Goal: Task Accomplishment & Management: Manage account settings

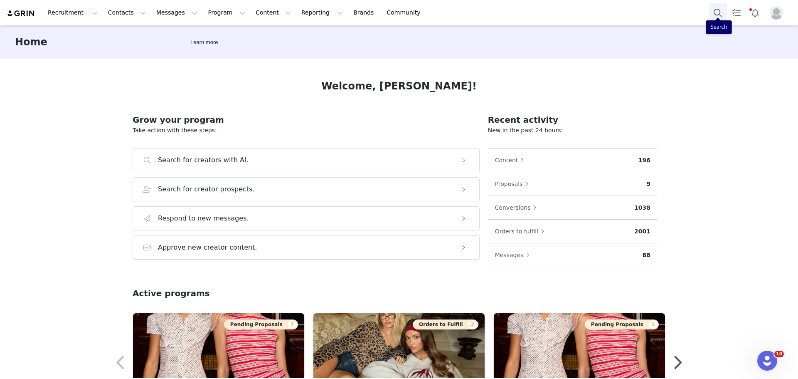
click at [725, 15] on button "Search" at bounding box center [718, 12] width 18 height 19
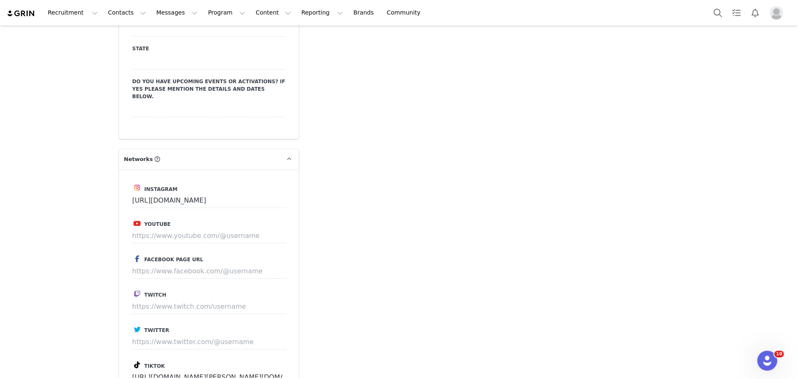
type input "+1 (United States)"
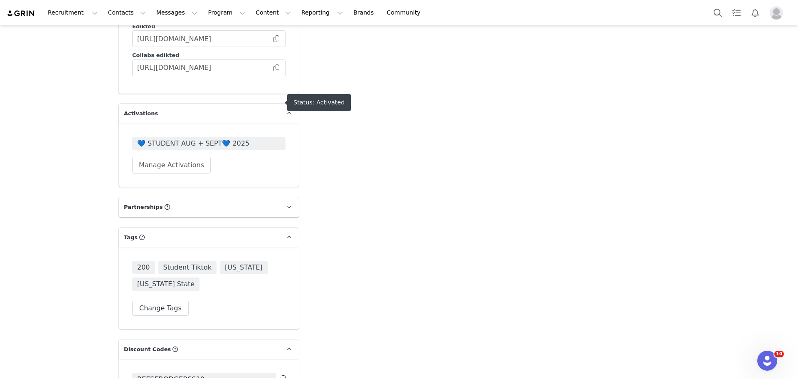
scroll to position [2202, 0]
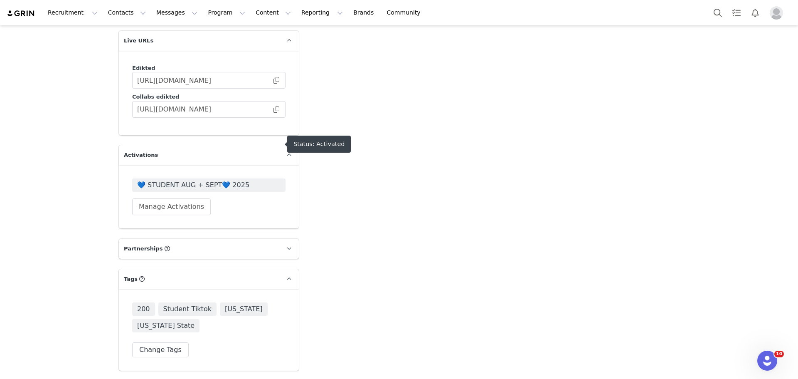
click at [188, 145] on p "Activations" at bounding box center [199, 155] width 160 height 20
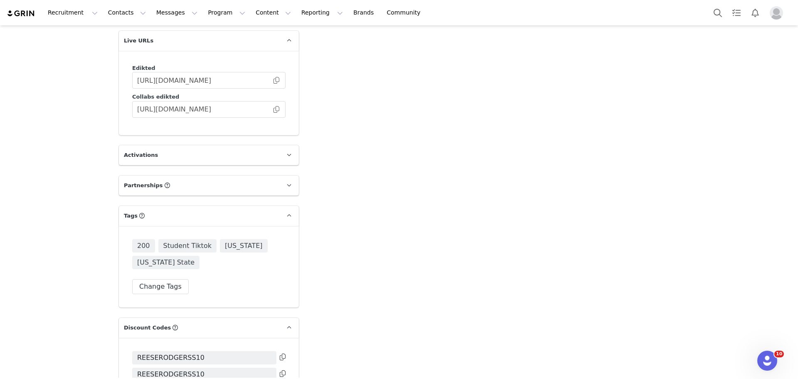
click at [234, 145] on p "Activations" at bounding box center [199, 155] width 160 height 20
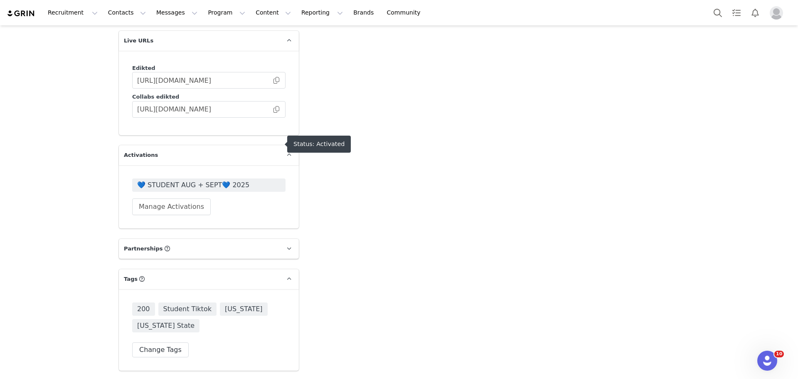
click at [219, 180] on span "💙 STUDENT AUG + SEPT💙 2025" at bounding box center [208, 185] width 143 height 10
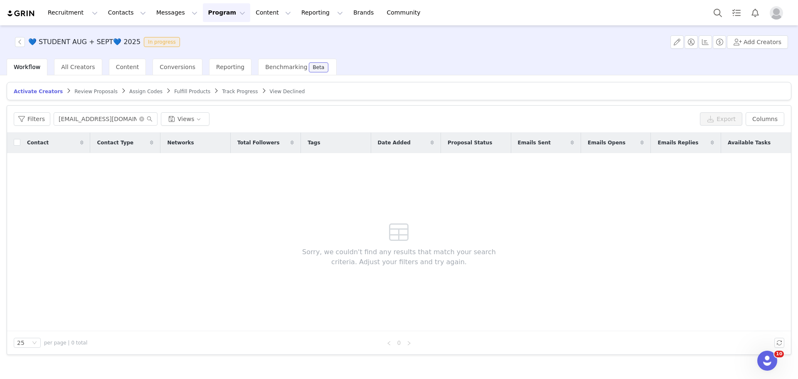
click at [222, 91] on span "Track Progress" at bounding box center [240, 92] width 36 height 6
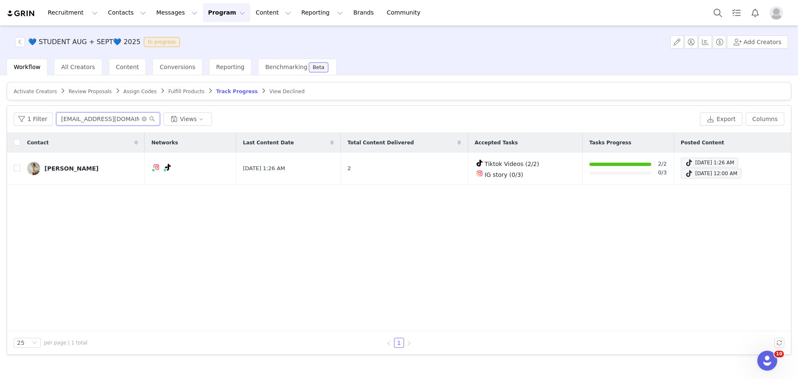
drag, startPoint x: 134, startPoint y: 119, endPoint x: 0, endPoint y: 108, distance: 134.2
click at [0, 108] on div "Activate Creators Review Proposals Assign Codes Fulfill Products Track Progress…" at bounding box center [399, 226] width 798 height 302
paste input "reeserdgrs@gmail"
type input "reeserdgrs@gmail.com"
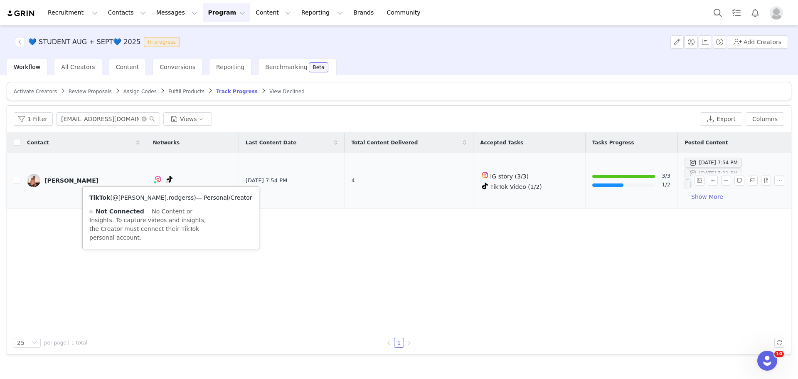
click at [150, 196] on link "@reese.rodgerss" at bounding box center [153, 197] width 81 height 7
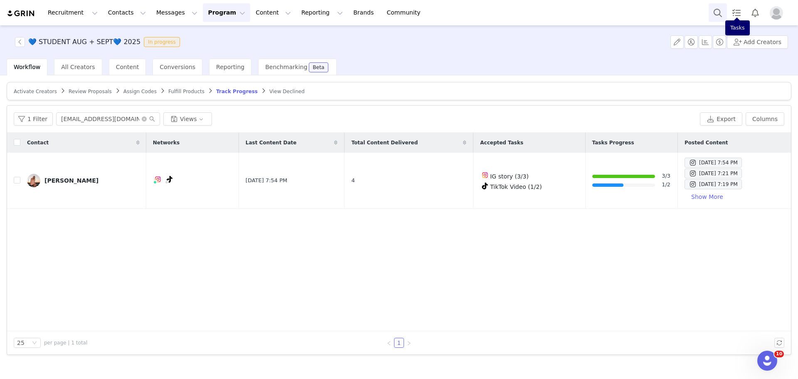
click at [716, 17] on button "Search" at bounding box center [718, 12] width 18 height 19
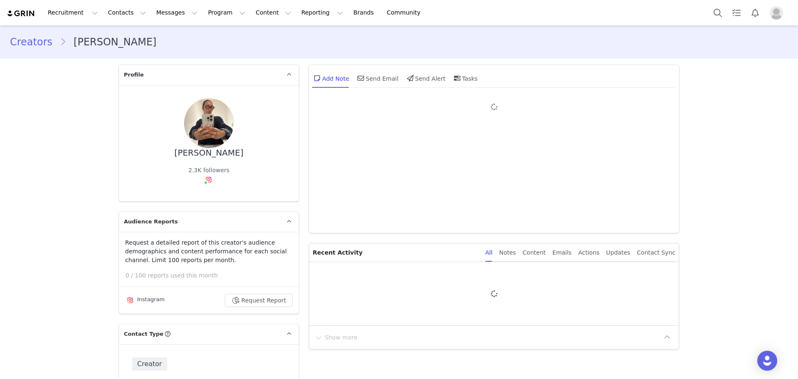
type input "+1 ([GEOGRAPHIC_DATA])"
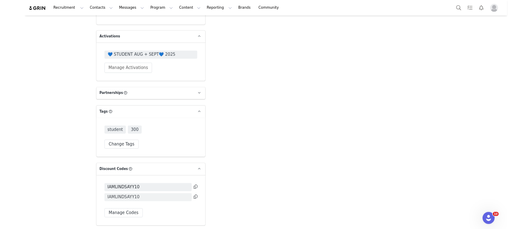
scroll to position [2170, 0]
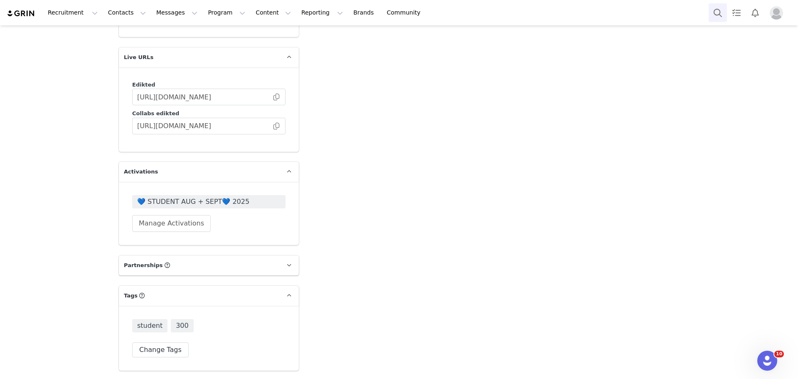
click at [719, 13] on button "Search" at bounding box center [718, 12] width 18 height 19
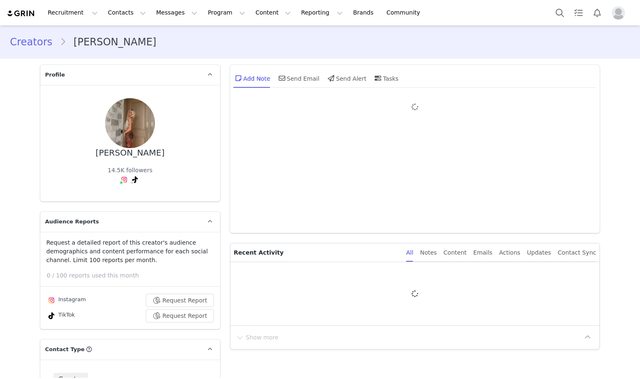
type input "+1 ([GEOGRAPHIC_DATA])"
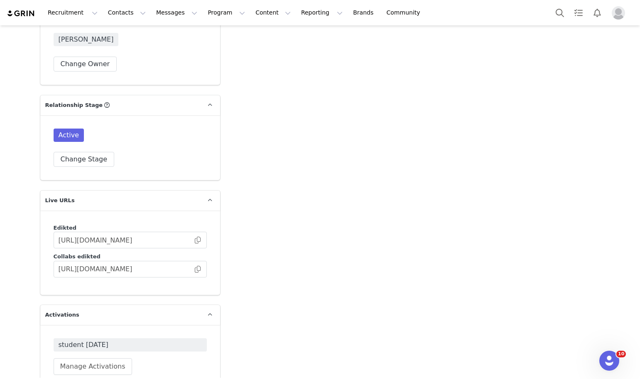
scroll to position [2334, 0]
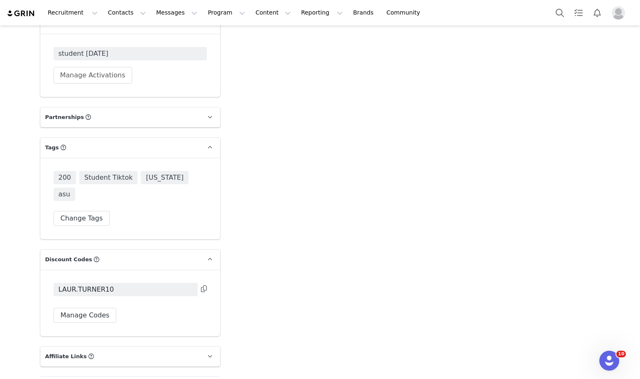
click at [201, 285] on icon at bounding box center [204, 288] width 6 height 7
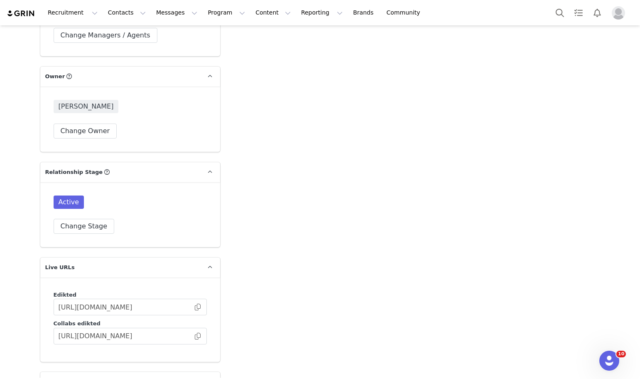
scroll to position [2126, 0]
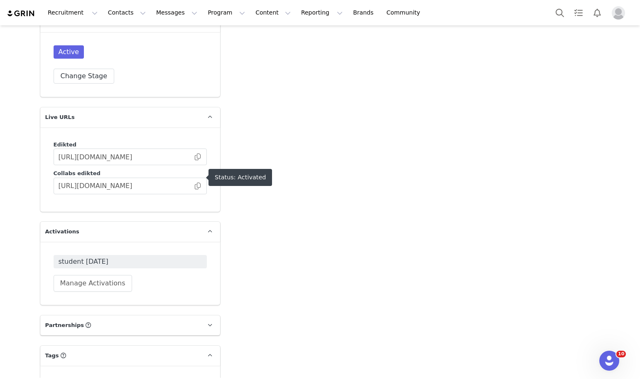
click at [187, 256] on span "student june 2025" at bounding box center [130, 261] width 143 height 10
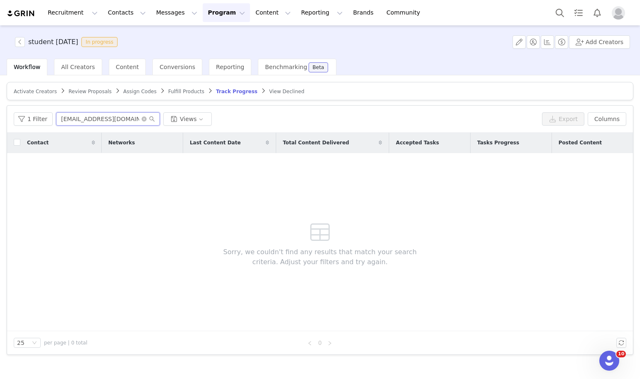
drag, startPoint x: 126, startPoint y: 121, endPoint x: 0, endPoint y: 89, distance: 130.1
click at [0, 89] on div "Activate Creators Review Proposals Assign Codes Fulfill Products Track Progress…" at bounding box center [320, 226] width 640 height 302
paste input "LAUR.TURNER10"
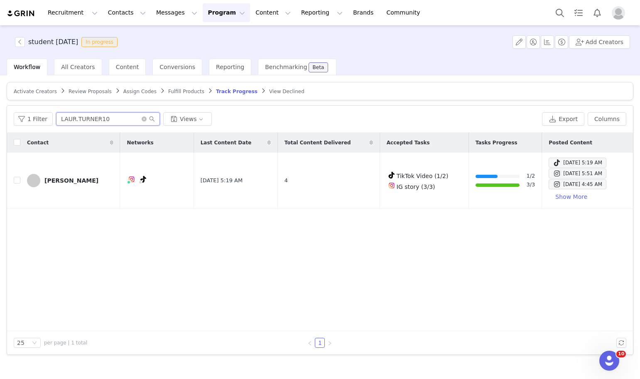
type input "LAUR.TURNER10"
click at [561, 13] on button "Search" at bounding box center [560, 12] width 18 height 19
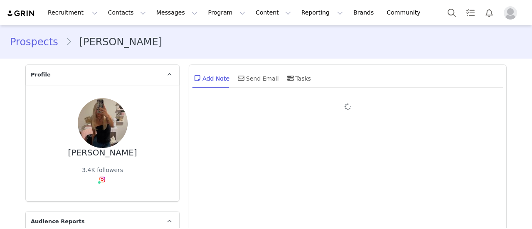
type input "+1 ([GEOGRAPHIC_DATA])"
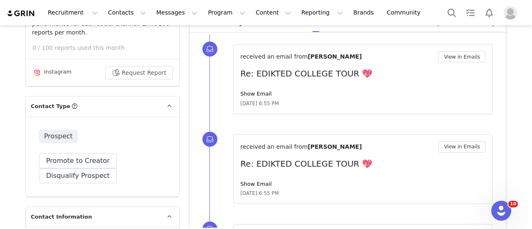
scroll to position [249, 0]
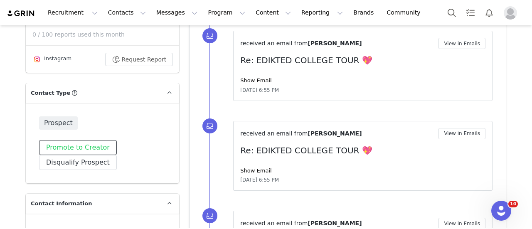
click at [97, 140] on button "Promote to Creator" at bounding box center [78, 147] width 78 height 15
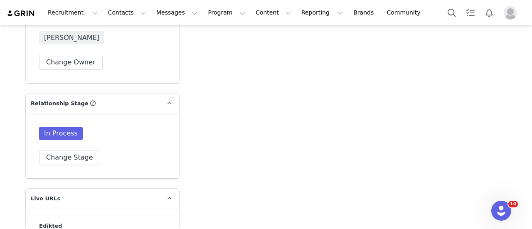
scroll to position [2036, 0]
click at [73, 149] on button "Change Stage" at bounding box center [69, 156] width 61 height 15
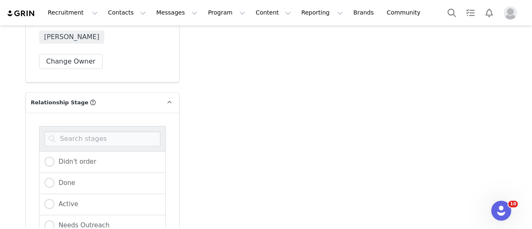
scroll to position [2078, 0]
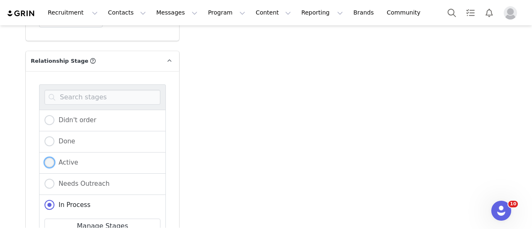
click at [73, 159] on span "Active" at bounding box center [66, 162] width 24 height 7
click at [54, 157] on input "Active" at bounding box center [49, 162] width 10 height 11
radio input "true"
radio input "false"
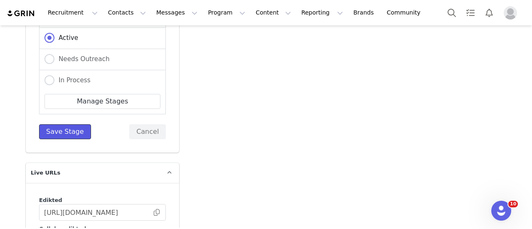
click at [81, 124] on button "Save Stage" at bounding box center [65, 131] width 52 height 15
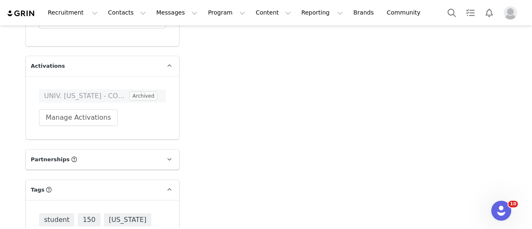
scroll to position [2269, 0]
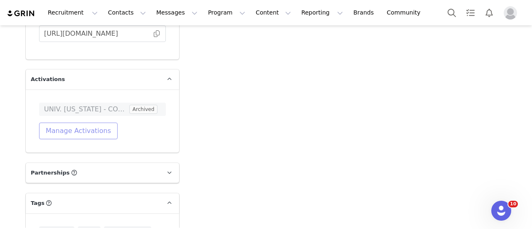
click at [100, 123] on button "Manage Activations" at bounding box center [78, 131] width 79 height 17
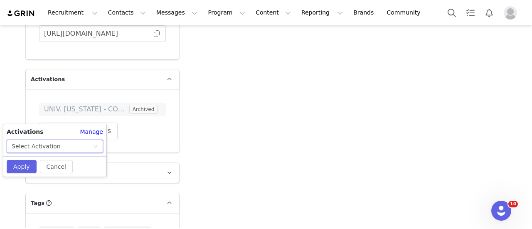
click at [80, 144] on div "Select Activation" at bounding box center [52, 146] width 81 height 12
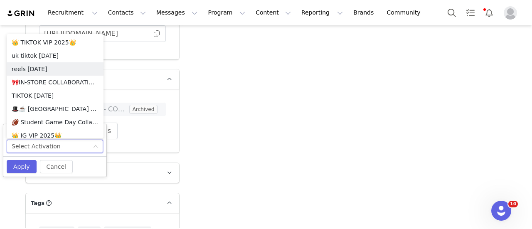
scroll to position [724, 0]
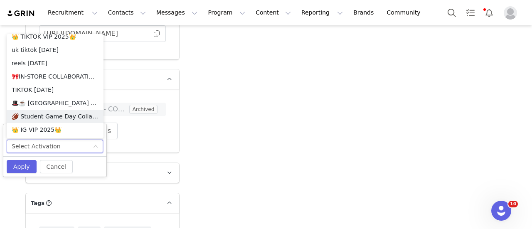
click at [70, 116] on li "🏈 Student Game Day Collab 🏈" at bounding box center [55, 116] width 97 height 13
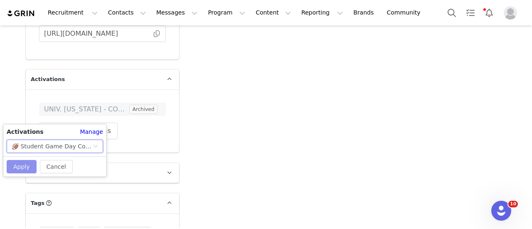
click at [25, 165] on button "Apply" at bounding box center [22, 166] width 30 height 13
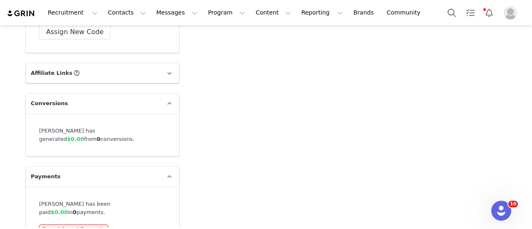
scroll to position [2509, 0]
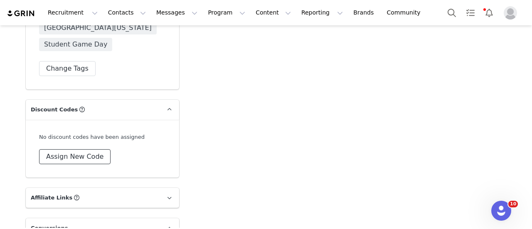
click at [52, 149] on button "Assign New Code" at bounding box center [74, 156] width 71 height 15
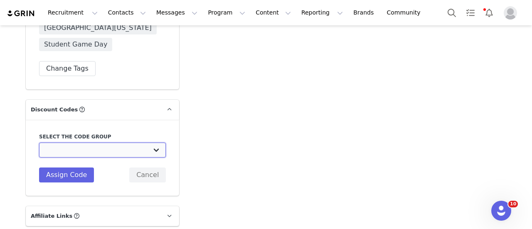
click at [71, 143] on select "Edikted UK: NEW TIKTOK ❤️ Edikted UK: NEW IG ❤️ Edikted: Students + IG Edikted:…" at bounding box center [102, 150] width 127 height 15
select select "10009866"
click at [39, 143] on select "Edikted UK: NEW TIKTOK ❤️ Edikted UK: NEW IG ❤️ Edikted: Students + IG Edikted:…" at bounding box center [102, 150] width 127 height 15
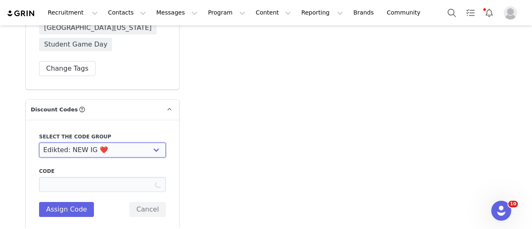
type input "MADISONMANCINO10"
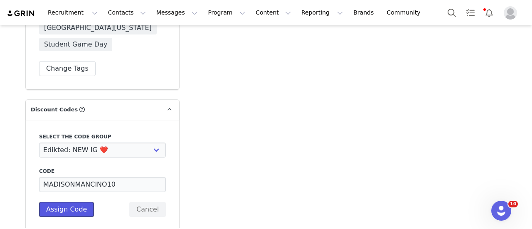
click at [71, 202] on button "Assign Code" at bounding box center [66, 209] width 55 height 15
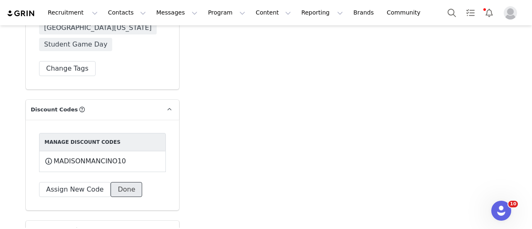
click at [129, 182] on button "Done" at bounding box center [127, 189] width 32 height 15
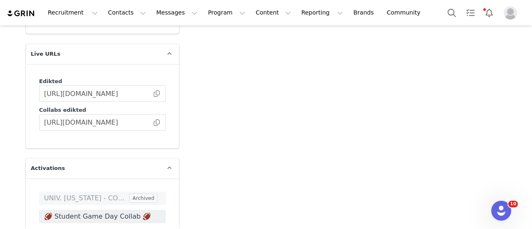
scroll to position [2177, 0]
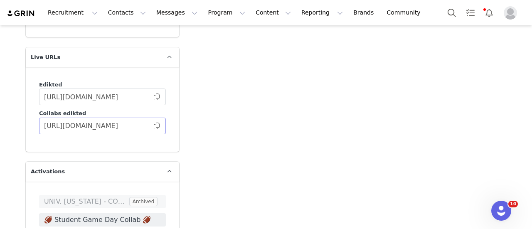
click at [155, 126] on span at bounding box center [157, 126] width 8 height 0
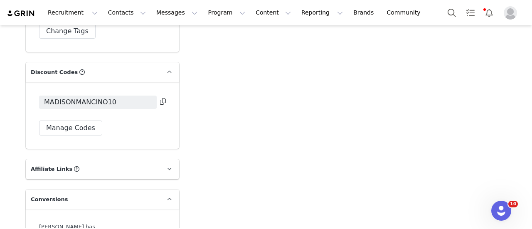
scroll to position [2517, 0]
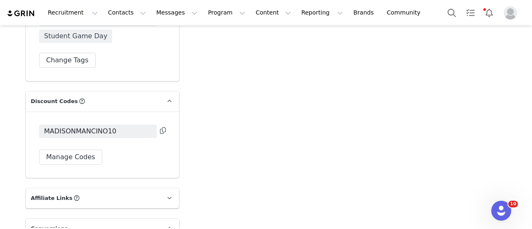
click at [160, 127] on icon at bounding box center [163, 130] width 6 height 7
click at [161, 127] on icon at bounding box center [163, 130] width 6 height 7
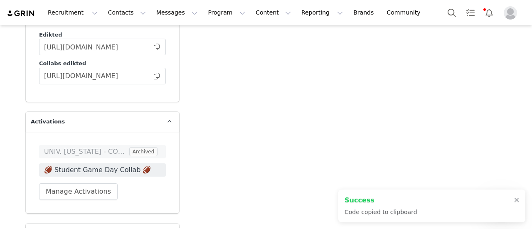
scroll to position [2227, 0]
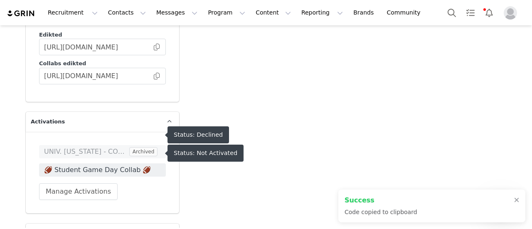
click at [111, 165] on span "🏈 Student Game Day Collab 🏈" at bounding box center [102, 170] width 117 height 10
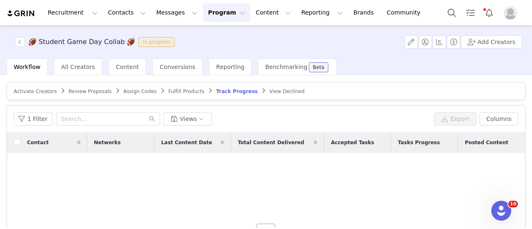
click at [23, 89] on span "Activate Creators" at bounding box center [35, 92] width 43 height 6
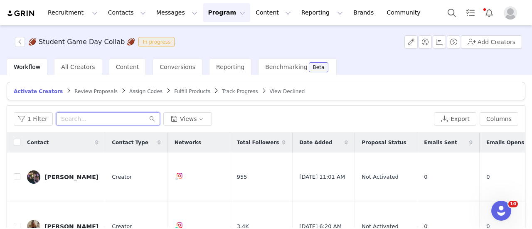
drag, startPoint x: 111, startPoint y: 119, endPoint x: 91, endPoint y: 118, distance: 20.0
click at [91, 118] on input "text" at bounding box center [108, 118] width 104 height 13
paste input "MADISONMANCINO10"
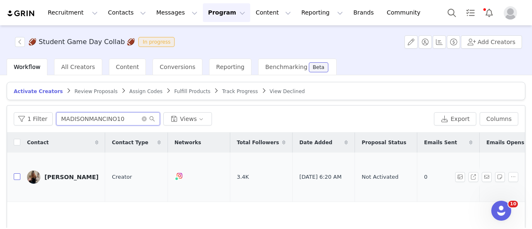
type input "MADISONMANCINO10"
click at [19, 175] on label at bounding box center [17, 177] width 7 height 9
click at [19, 175] on input "checkbox" at bounding box center [17, 176] width 7 height 7
checkbox input "true"
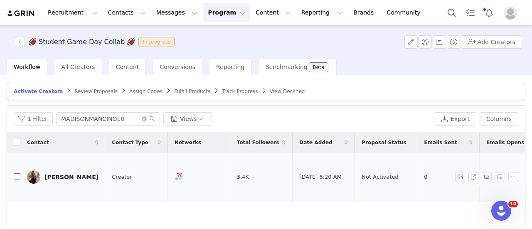
checkbox input "true"
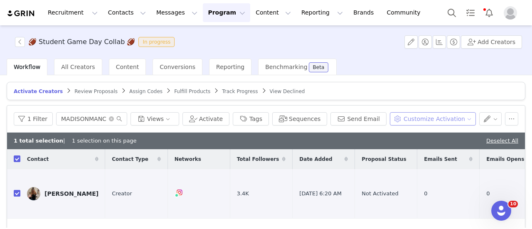
click at [437, 123] on button "Customize Activation" at bounding box center [433, 118] width 86 height 13
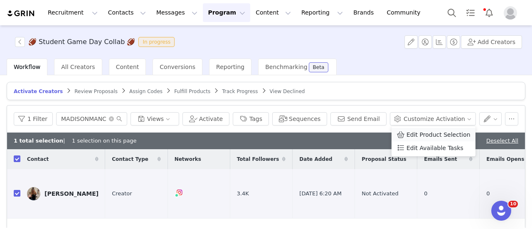
click at [437, 135] on span "Edit Product Selection" at bounding box center [438, 134] width 64 height 9
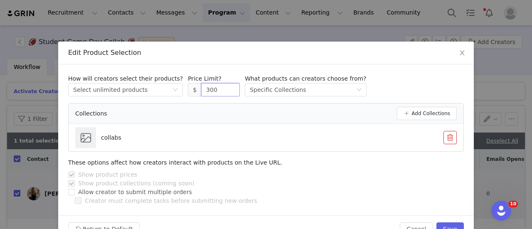
drag, startPoint x: 201, startPoint y: 90, endPoint x: 185, endPoint y: 87, distance: 16.5
click at [188, 87] on span "$ 300" at bounding box center [214, 89] width 52 height 13
click at [433, 79] on div "How will creators select their products? Select method Select unlimited product…" at bounding box center [266, 85] width 396 height 22
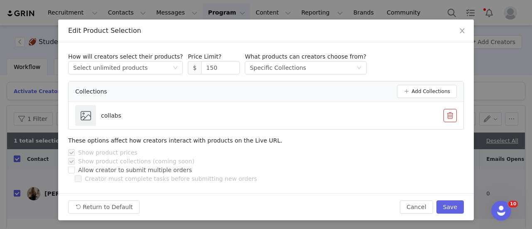
scroll to position [22, 0]
click at [445, 206] on button "Save" at bounding box center [449, 206] width 27 height 13
type input "300"
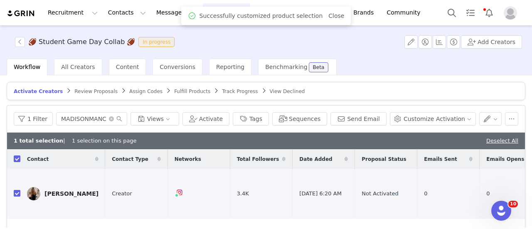
scroll to position [0, 0]
click at [416, 120] on button "Customize Activation" at bounding box center [433, 118] width 86 height 13
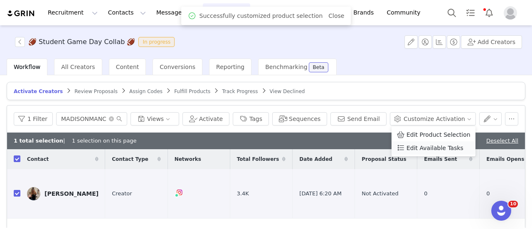
click at [419, 150] on span "Edit Available Tasks" at bounding box center [434, 147] width 57 height 9
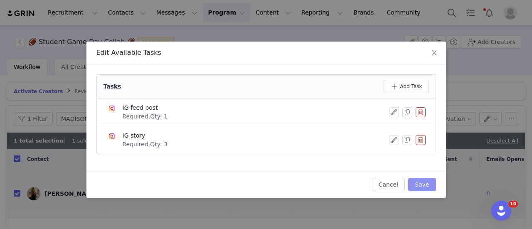
click at [419, 180] on button "Save" at bounding box center [421, 184] width 27 height 13
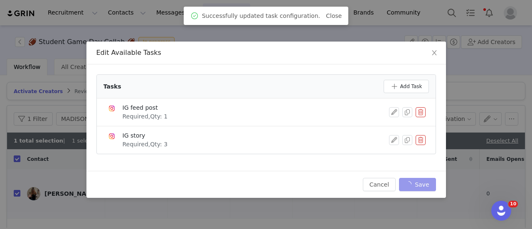
click at [404, 207] on div "Edit Available Tasks Tasks Add Task IG feed post Required, Qty: 1 IG story Requ…" at bounding box center [266, 114] width 532 height 229
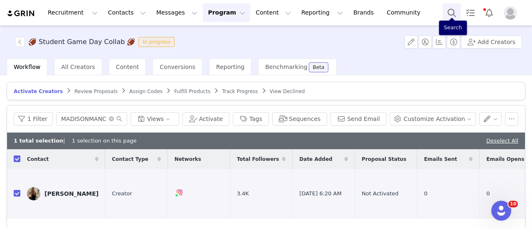
click at [449, 16] on button "Search" at bounding box center [452, 12] width 18 height 19
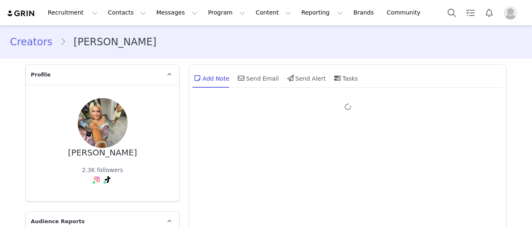
type input "+1 ([GEOGRAPHIC_DATA])"
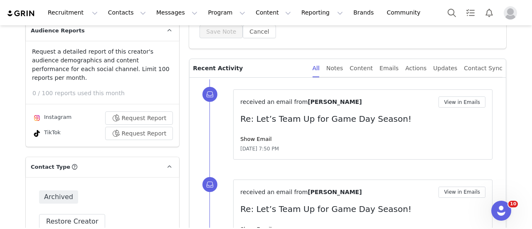
scroll to position [274, 0]
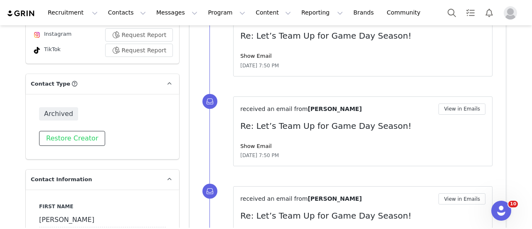
click at [66, 133] on button "Restore Creator" at bounding box center [72, 138] width 66 height 15
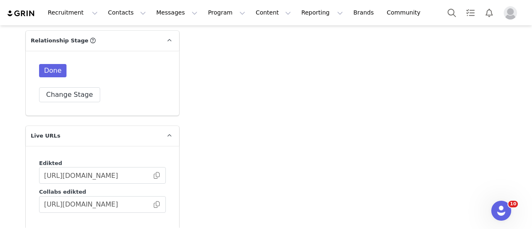
scroll to position [2144, 0]
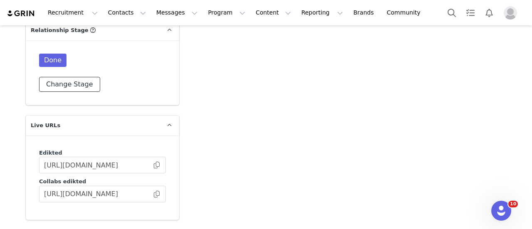
click at [52, 77] on button "Change Stage" at bounding box center [69, 84] width 61 height 15
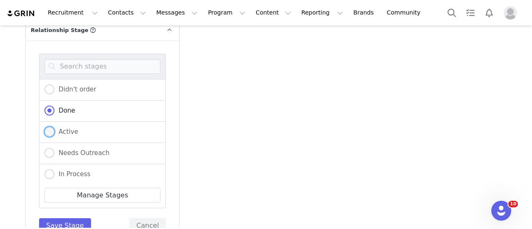
click at [64, 128] on span "Active" at bounding box center [66, 131] width 24 height 7
click at [54, 127] on input "Active" at bounding box center [49, 132] width 10 height 11
radio input "true"
radio input "false"
radio input "true"
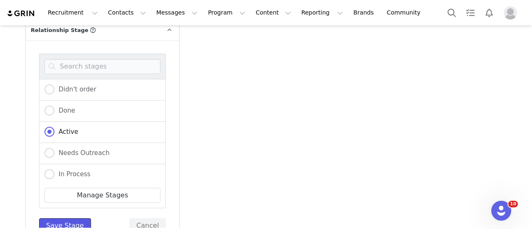
click at [58, 218] on button "Save Stage" at bounding box center [65, 225] width 52 height 15
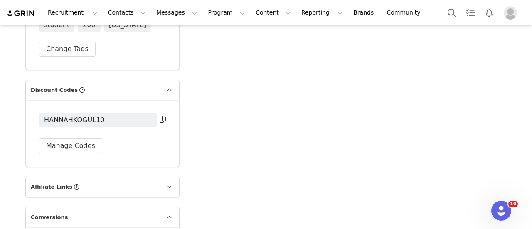
scroll to position [2460, 0]
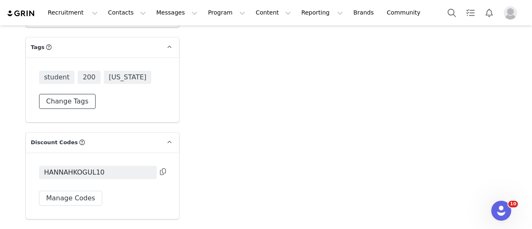
click at [61, 94] on button "Change Tags" at bounding box center [67, 101] width 57 height 15
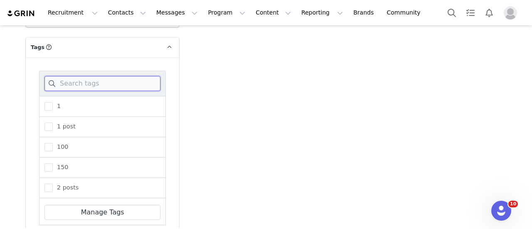
click at [67, 76] on input at bounding box center [102, 83] width 116 height 15
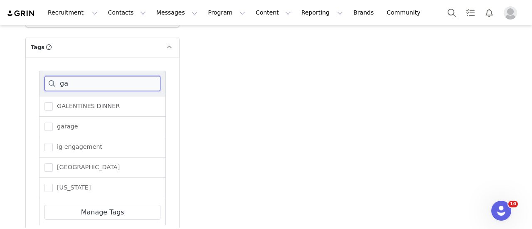
type input "g"
type input "stu"
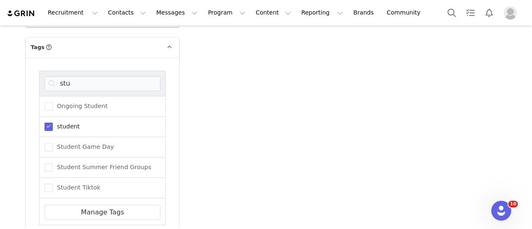
click at [65, 137] on div "Student Game Day" at bounding box center [102, 147] width 127 height 20
click at [64, 143] on span "Student Game Day" at bounding box center [83, 147] width 61 height 8
click at [53, 143] on input "Student Game Day" at bounding box center [53, 143] width 0 height 0
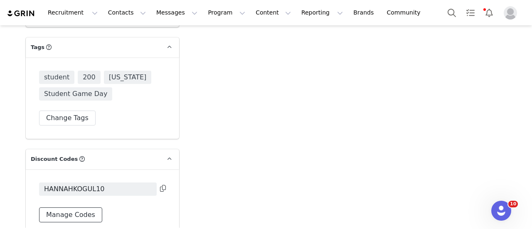
click at [63, 207] on button "Manage Codes" at bounding box center [70, 214] width 63 height 15
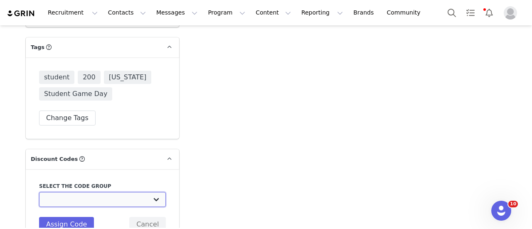
click at [84, 192] on select "Edikted UK: NEW TIKTOK ❤️ Edikted UK: NEW IG ❤️ Edikted: Students + IG Edikted:…" at bounding box center [102, 199] width 127 height 15
select select "10009866"
click at [39, 192] on select "Edikted UK: NEW TIKTOK ❤️ Edikted UK: NEW IG ❤️ Edikted: Students + IG Edikted:…" at bounding box center [102, 199] width 127 height 15
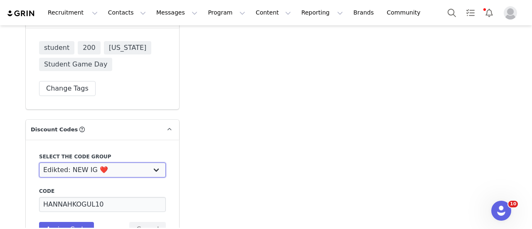
scroll to position [2502, 0]
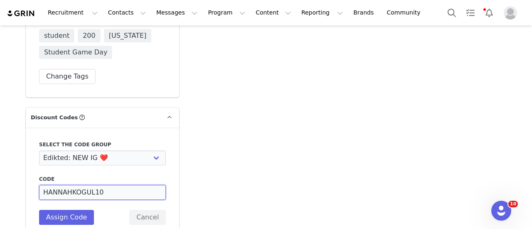
click at [66, 185] on input "HANNAHKOGUL10" at bounding box center [102, 192] width 127 height 15
type input "HANNAH.KOGUL10"
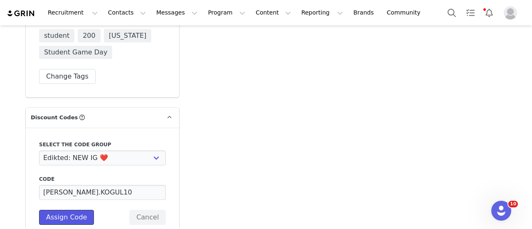
click at [72, 210] on button "Assign Code" at bounding box center [66, 217] width 55 height 15
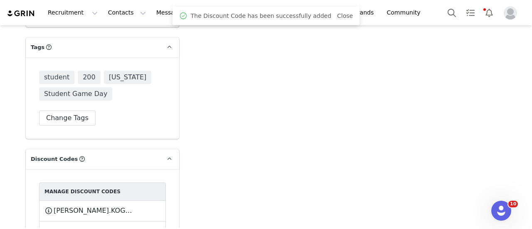
click at [121, 196] on div "Manage Discount Codes HANNAH.KOGUL10 This code will no longer be usable and any…" at bounding box center [102, 224] width 127 height 85
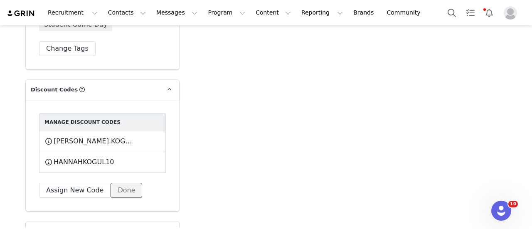
scroll to position [2585, 0]
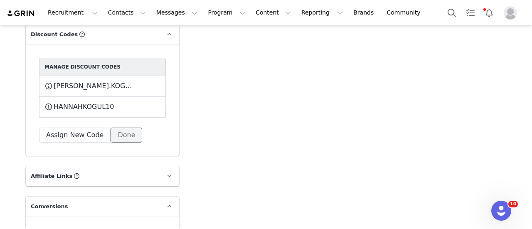
click at [125, 128] on button "Done" at bounding box center [127, 135] width 32 height 15
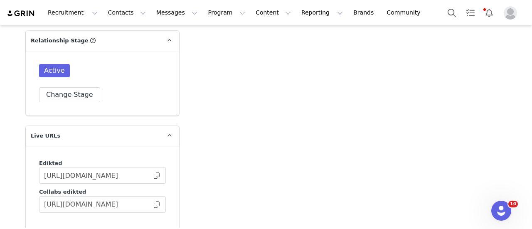
scroll to position [2211, 0]
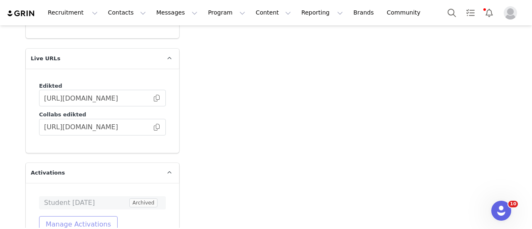
click at [105, 216] on button "Manage Activations" at bounding box center [78, 224] width 79 height 17
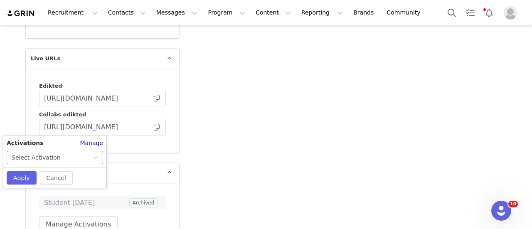
click at [76, 157] on div "Select Activation" at bounding box center [52, 157] width 81 height 12
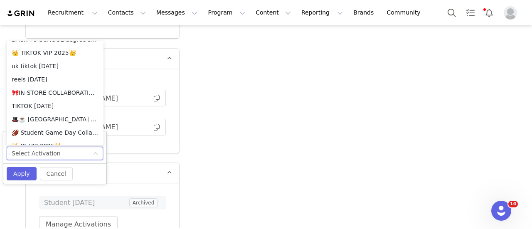
scroll to position [724, 0]
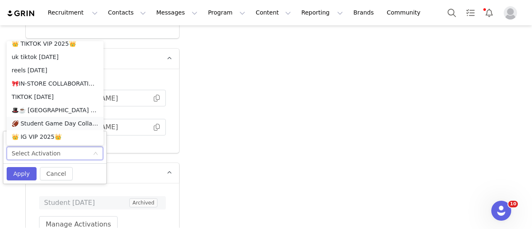
click at [40, 125] on li "🏈 Student Game Day Collab 🏈" at bounding box center [55, 123] width 97 height 13
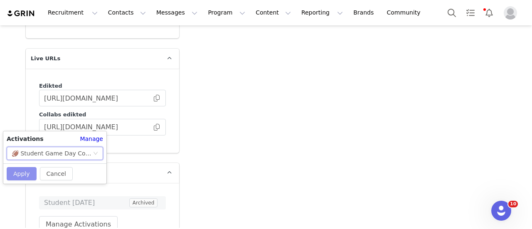
click at [22, 169] on button "Apply" at bounding box center [22, 173] width 30 height 13
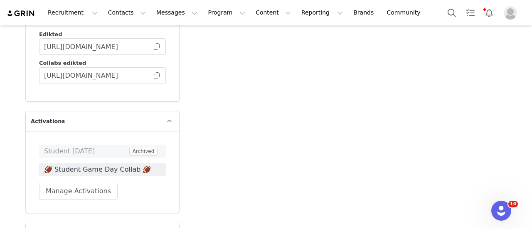
scroll to position [2210, 0]
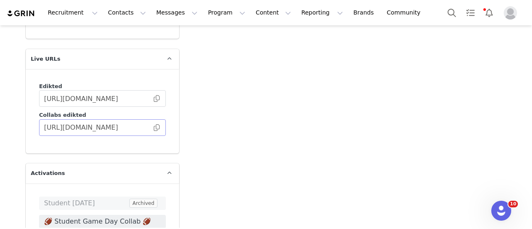
click at [155, 128] on span at bounding box center [157, 128] width 8 height 0
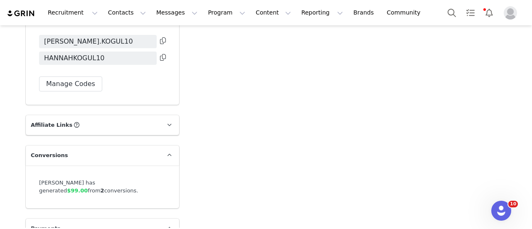
scroll to position [2543, 0]
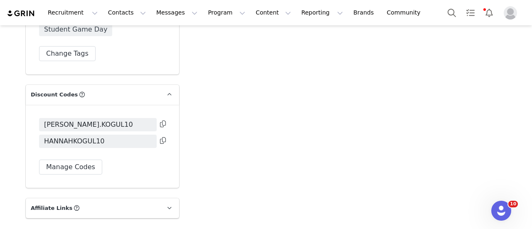
click at [160, 121] on icon at bounding box center [163, 124] width 6 height 7
click at [166, 105] on div "HANNAH.KOGUL10 HANNAHKOGUL10 Manage Codes" at bounding box center [102, 146] width 153 height 83
click at [164, 105] on div "HANNAH.KOGUL10 HANNAHKOGUL10 Manage Codes" at bounding box center [102, 146] width 153 height 83
click at [162, 121] on icon at bounding box center [163, 124] width 6 height 7
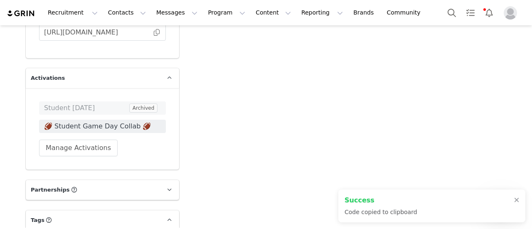
scroll to position [2294, 0]
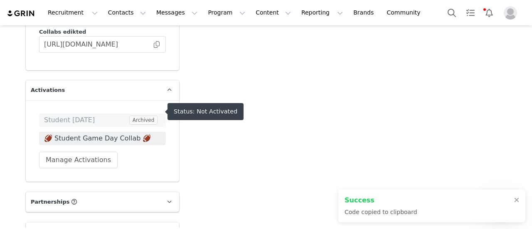
click at [131, 133] on span "🏈 Student Game Day Collab 🏈" at bounding box center [102, 138] width 117 height 10
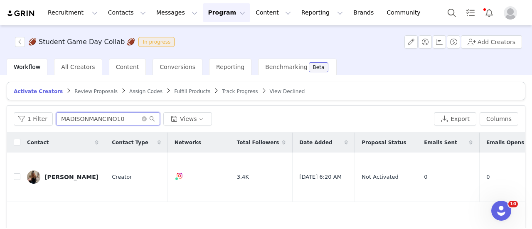
drag, startPoint x: 129, startPoint y: 117, endPoint x: 17, endPoint y: 97, distance: 113.9
click at [17, 97] on div "Activate Creators Review Proposals Assign Codes Fulfill Products Track Progress…" at bounding box center [266, 218] width 519 height 273
paste input "HANNAH.KOGUL"
type input "HANNAH.KOGUL10"
click at [18, 173] on input "checkbox" at bounding box center [17, 176] width 7 height 7
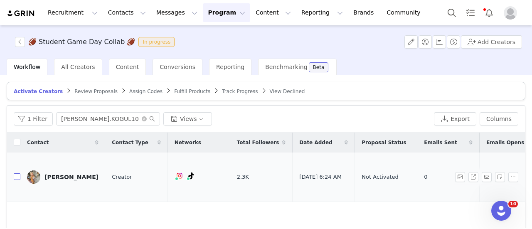
checkbox input "true"
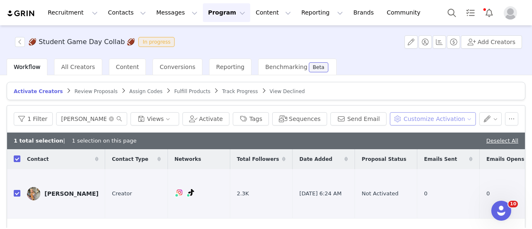
click at [432, 121] on button "Customize Activation" at bounding box center [433, 118] width 86 height 13
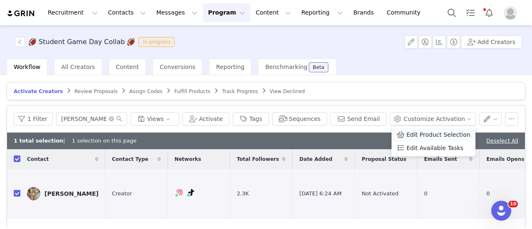
drag, startPoint x: 431, startPoint y: 122, endPoint x: 426, endPoint y: 130, distance: 10.1
click at [426, 130] on span "Edit Product Selection" at bounding box center [438, 134] width 64 height 9
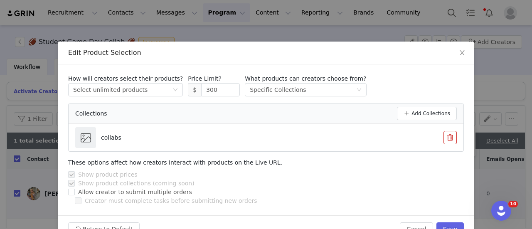
drag, startPoint x: 197, startPoint y: 91, endPoint x: 146, endPoint y: 83, distance: 51.4
click at [146, 83] on div "How will creators select their products? Select method Select unlimited product…" at bounding box center [266, 85] width 396 height 22
click at [346, 73] on div "How will creators select their products? Select method Select unlimited product…" at bounding box center [266, 139] width 416 height 151
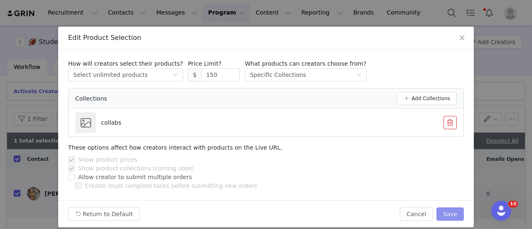
scroll to position [22, 0]
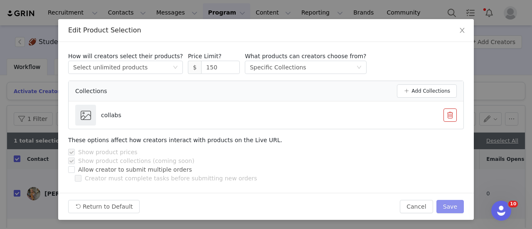
click at [451, 204] on button "Save" at bounding box center [449, 206] width 27 height 13
type input "300"
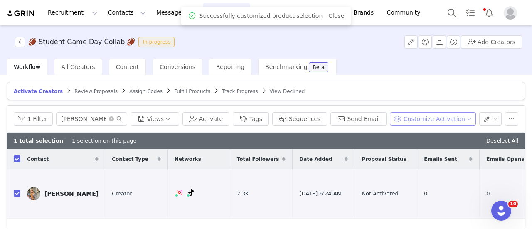
click at [429, 123] on button "Customize Activation" at bounding box center [433, 118] width 86 height 13
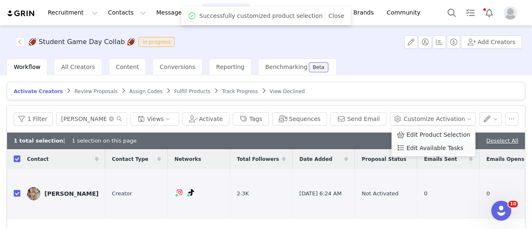
click at [431, 148] on span "Edit Available Tasks" at bounding box center [434, 147] width 57 height 9
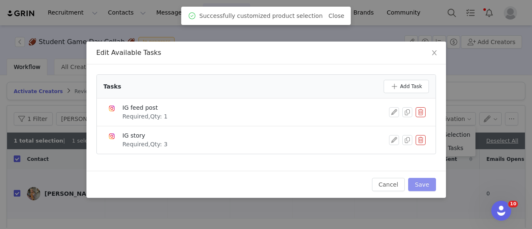
click at [426, 188] on button "Save" at bounding box center [421, 184] width 27 height 13
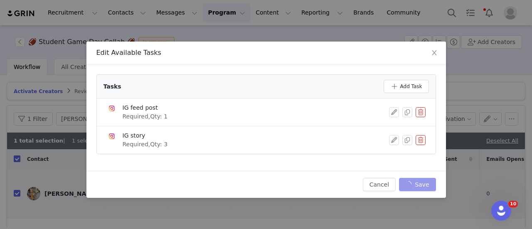
click at [416, 201] on div "Edit Available Tasks Tasks Add Task IG feed post Required, Qty: 1 IG story Requ…" at bounding box center [266, 114] width 532 height 229
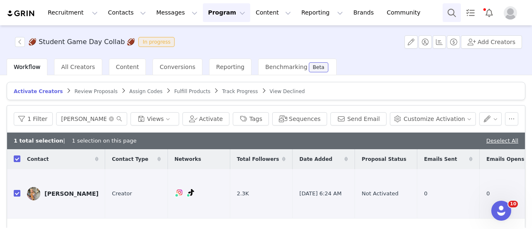
click at [449, 12] on button "Search" at bounding box center [452, 12] width 18 height 19
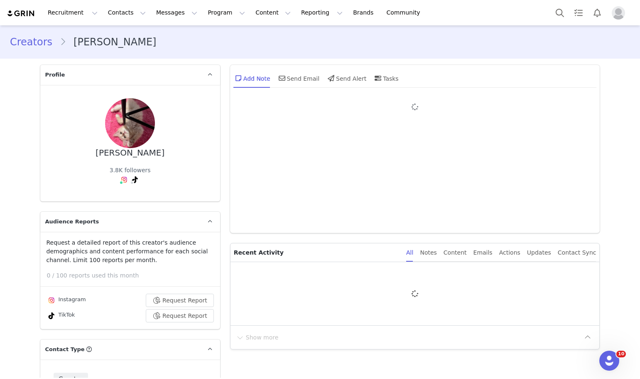
type input "+1 ([GEOGRAPHIC_DATA])"
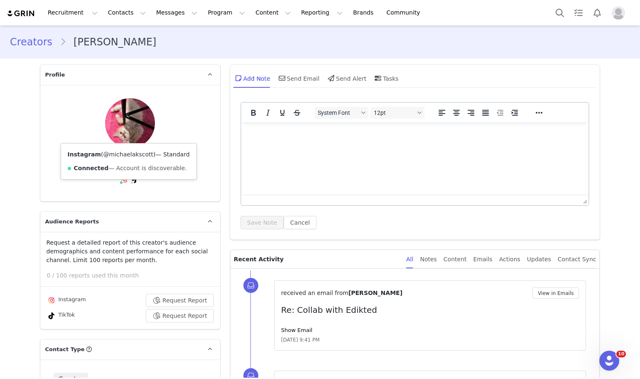
click at [115, 154] on link "@michaelakscott" at bounding box center [128, 154] width 50 height 7
click at [554, 17] on button "Search" at bounding box center [560, 12] width 18 height 19
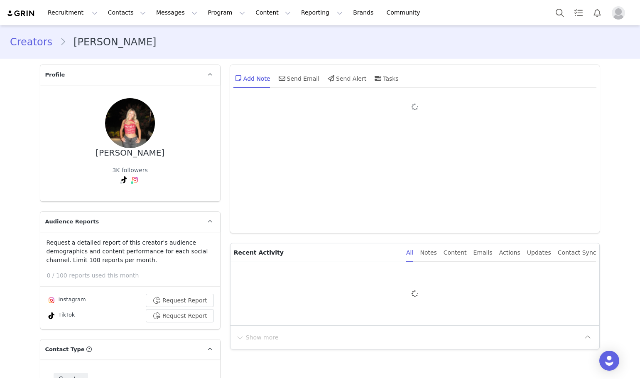
type input "+1 ([GEOGRAPHIC_DATA])"
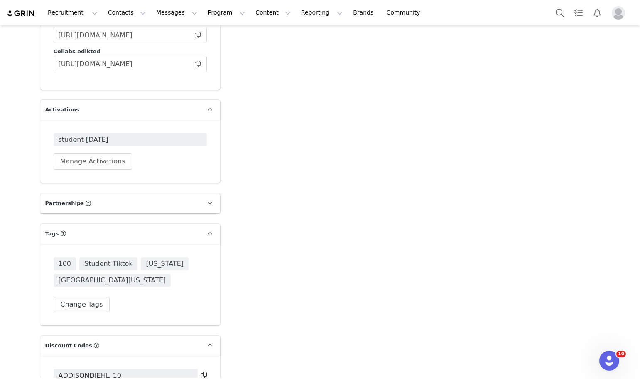
scroll to position [2227, 0]
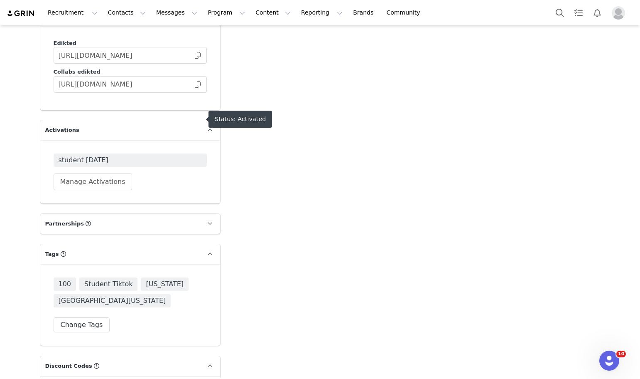
click at [182, 155] on span "student june 2025" at bounding box center [130, 160] width 143 height 10
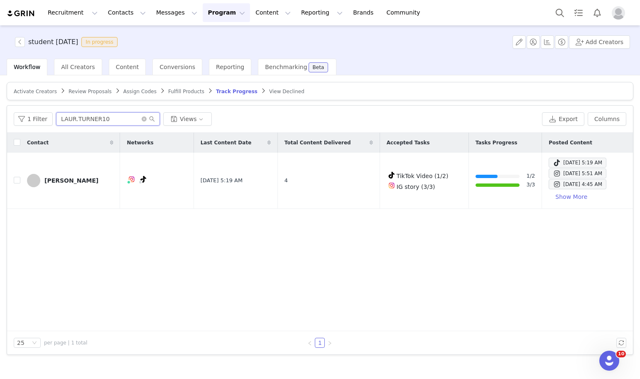
drag, startPoint x: 128, startPoint y: 118, endPoint x: 0, endPoint y: 106, distance: 128.2
click at [0, 106] on div "Activate Creators Review Proposals Assign Codes Fulfill Products Track Progress…" at bounding box center [320, 226] width 640 height 302
paste input "addydiehl06@gmail.com"
type input "addydiehl06@gmail.com"
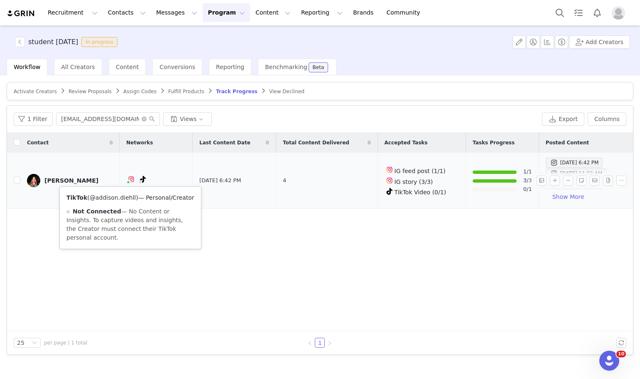
click at [124, 195] on link "@addison.diehll" at bounding box center [113, 197] width 46 height 7
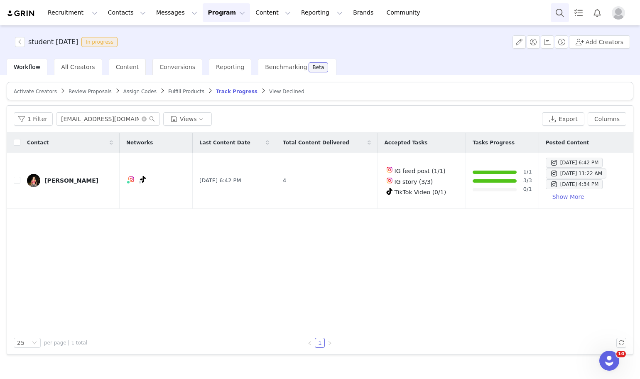
click at [558, 12] on button "Search" at bounding box center [560, 12] width 18 height 19
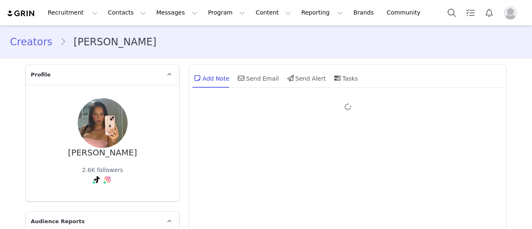
type input "+1 ([GEOGRAPHIC_DATA])"
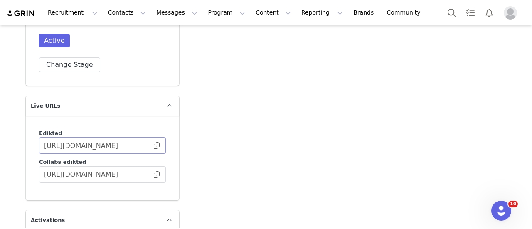
scroll to position [2161, 0]
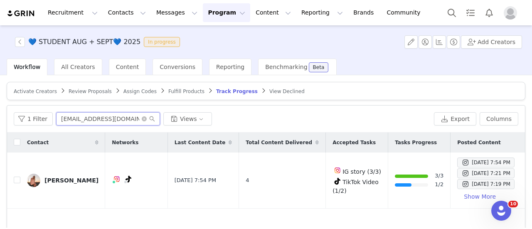
drag, startPoint x: 119, startPoint y: 120, endPoint x: 51, endPoint y: 115, distance: 68.8
click at [51, 115] on div "1 Filter reeserdgrs@gmail.com Views" at bounding box center [222, 118] width 417 height 13
paste input "allyszarek"
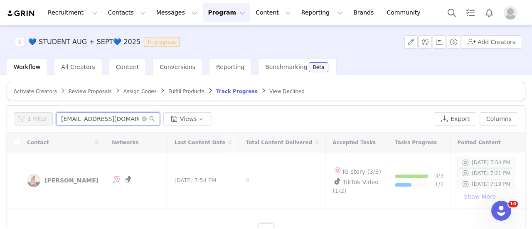
type input "allyszarek@gmail.com"
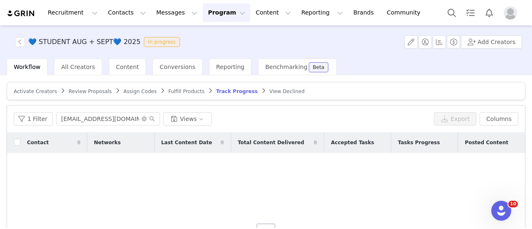
click at [50, 90] on span "Activate Creators" at bounding box center [35, 92] width 43 height 6
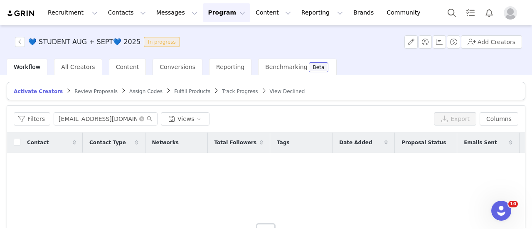
click at [85, 89] on span "Review Proposals" at bounding box center [95, 92] width 43 height 6
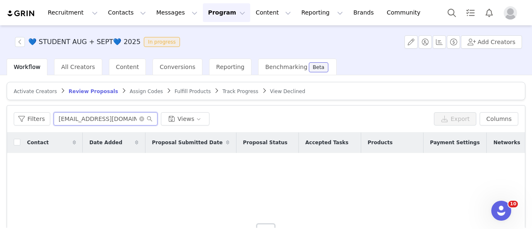
drag, startPoint x: 126, startPoint y: 117, endPoint x: -47, endPoint y: 116, distance: 173.7
click at [0, 116] on html "Recruitment Recruitment Creator Search Curated Lists Landing Pages Web Extensio…" at bounding box center [266, 114] width 532 height 229
drag, startPoint x: 118, startPoint y: 119, endPoint x: -7, endPoint y: 106, distance: 126.6
click at [0, 106] on html "Recruitment Recruitment Creator Search Curated Lists Landing Pages Web Extensio…" at bounding box center [266, 114] width 532 height 229
paste input "allyszarek"
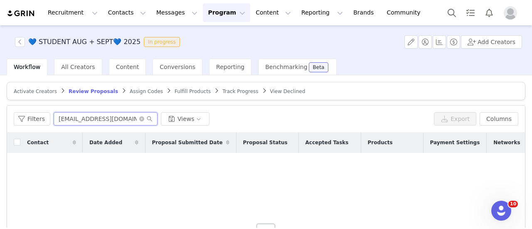
type input "allyszarek@gmail.com"
click at [222, 93] on span "Track Progress" at bounding box center [240, 92] width 36 height 6
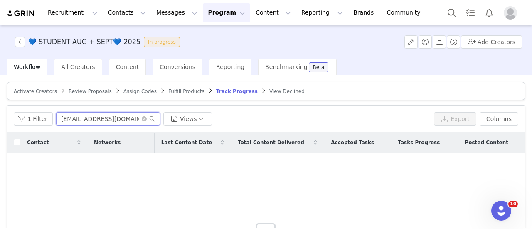
drag, startPoint x: 131, startPoint y: 118, endPoint x: 36, endPoint y: 128, distance: 95.6
click at [36, 128] on div "1 Filter allyszarek@gmail.com Views Export Columns" at bounding box center [266, 119] width 518 height 27
click at [42, 89] on span "Activate Creators" at bounding box center [35, 92] width 43 height 6
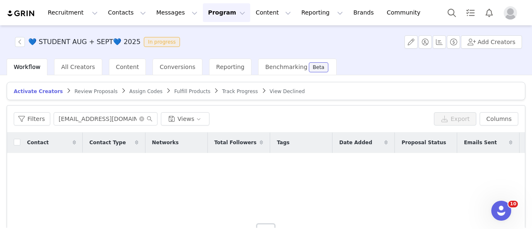
click at [90, 89] on span "Review Proposals" at bounding box center [95, 92] width 43 height 6
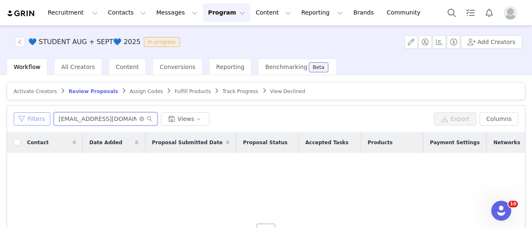
drag, startPoint x: 116, startPoint y: 121, endPoint x: 44, endPoint y: 122, distance: 71.5
click at [44, 122] on div "Filters allyszarek@gmail.com Views" at bounding box center [222, 118] width 417 height 13
type input "ally"
click at [222, 89] on span "Track Progress" at bounding box center [240, 92] width 36 height 6
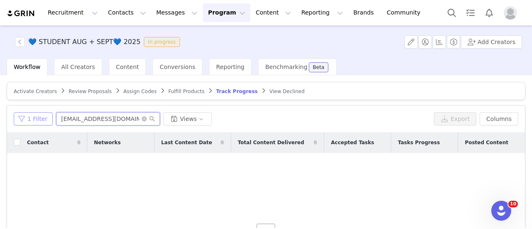
drag, startPoint x: 116, startPoint y: 116, endPoint x: 39, endPoint y: 117, distance: 77.3
click at [39, 117] on div "1 Filter allyszarek@gmail.com Views" at bounding box center [222, 118] width 417 height 13
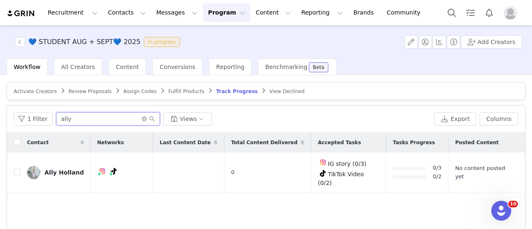
type input "ally"
click at [41, 94] on span "Activate Creators" at bounding box center [35, 92] width 43 height 6
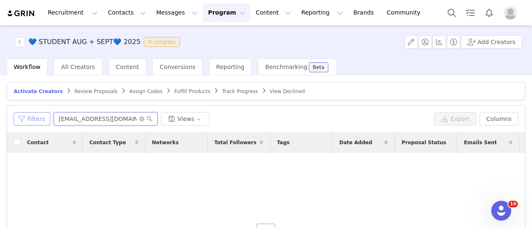
drag, startPoint x: 126, startPoint y: 123, endPoint x: 19, endPoint y: 117, distance: 107.8
click at [19, 117] on div "Filters lindsayy0414@gmail.com Views" at bounding box center [222, 118] width 417 height 13
paste input "allyszarek"
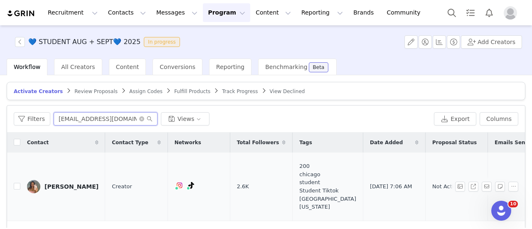
type input "allyszarek@gmail.com"
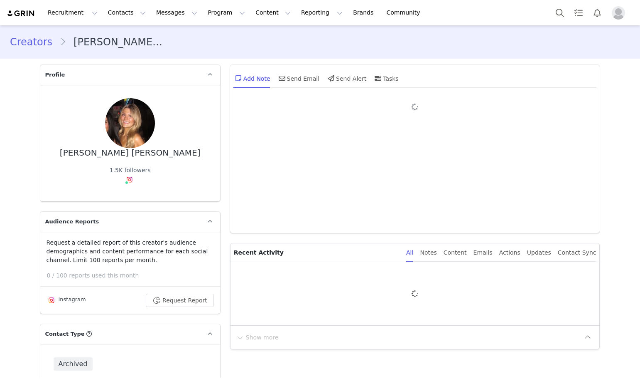
type input "+1 ([GEOGRAPHIC_DATA])"
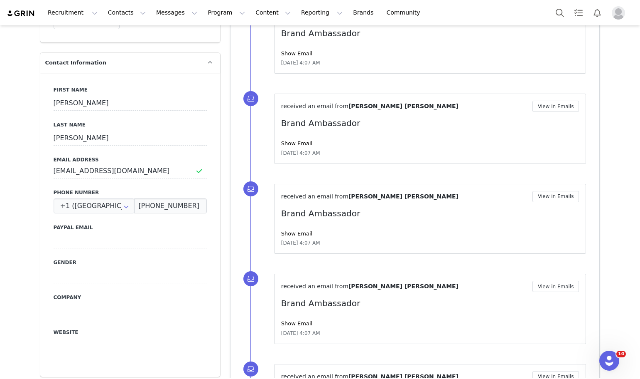
scroll to position [34, 0]
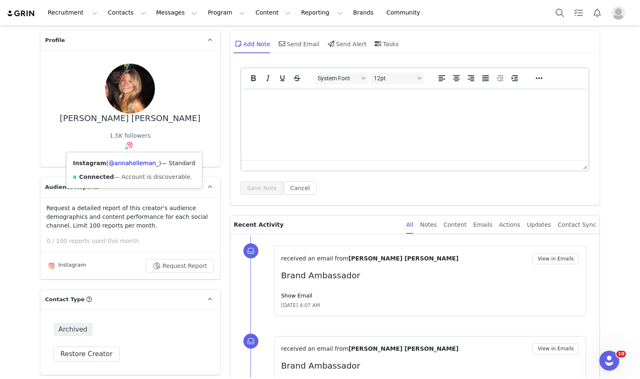
click at [121, 170] on div "Instagram ( @annaholleman_ ) — Standard Connected — Account is discoverable." at bounding box center [134, 170] width 136 height 36
click at [121, 165] on link "@annaholleman_" at bounding box center [134, 163] width 50 height 7
